Goal: Navigation & Orientation: Find specific page/section

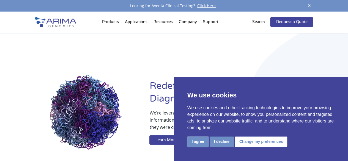
click at [194, 140] on button "I agree" at bounding box center [197, 141] width 21 height 10
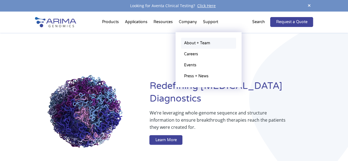
click at [190, 43] on link "About + Team" at bounding box center [208, 43] width 55 height 11
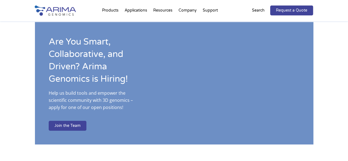
scroll to position [870, 0]
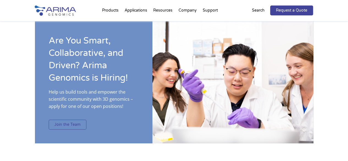
click at [67, 120] on link "Join the Team" at bounding box center [68, 125] width 38 height 10
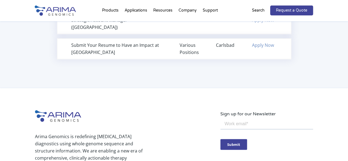
scroll to position [426, 0]
